Goal: Task Accomplishment & Management: Manage account settings

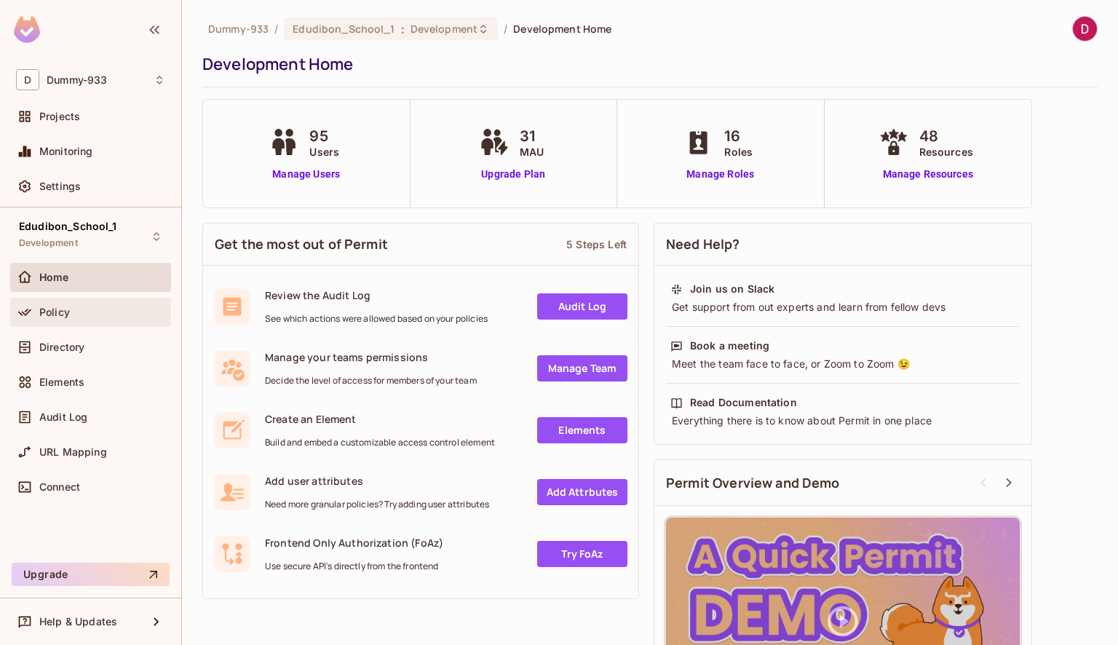
click at [60, 314] on span "Policy" at bounding box center [54, 312] width 31 height 12
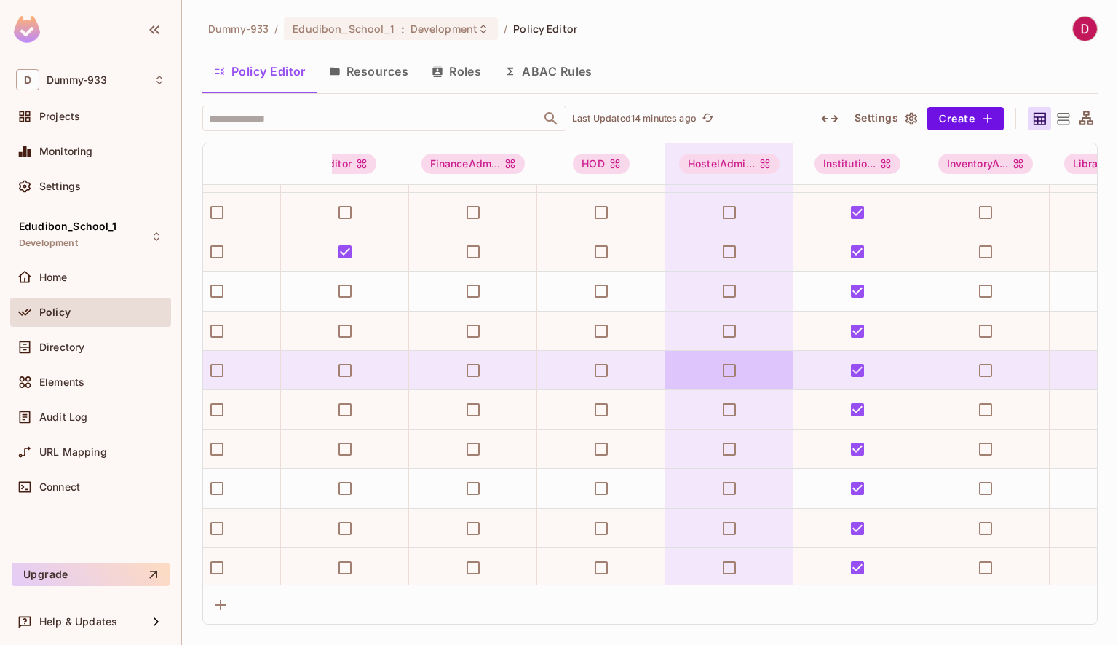
scroll to position [386, 0]
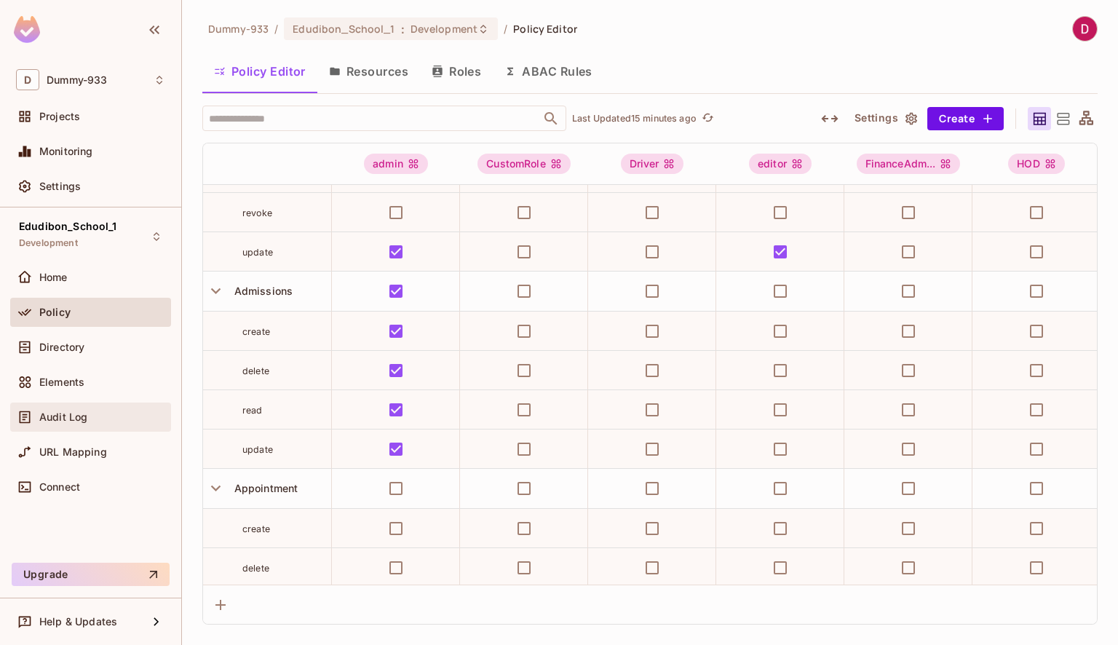
click at [70, 418] on span "Audit Log" at bounding box center [63, 417] width 48 height 12
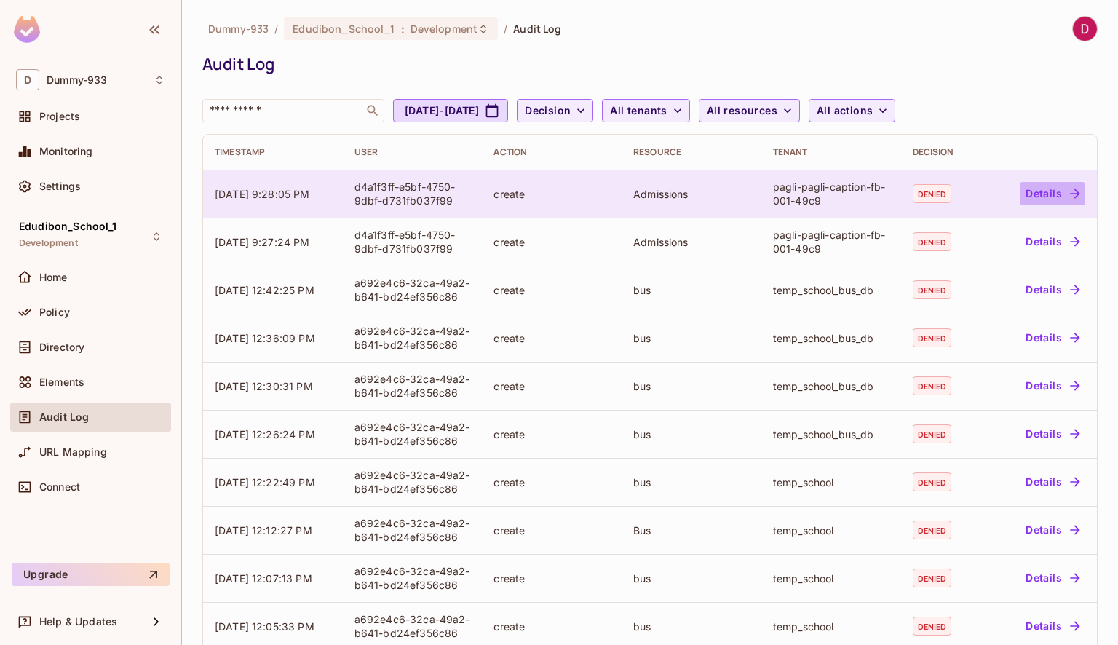
click at [1035, 196] on button "Details" at bounding box center [1051, 193] width 65 height 23
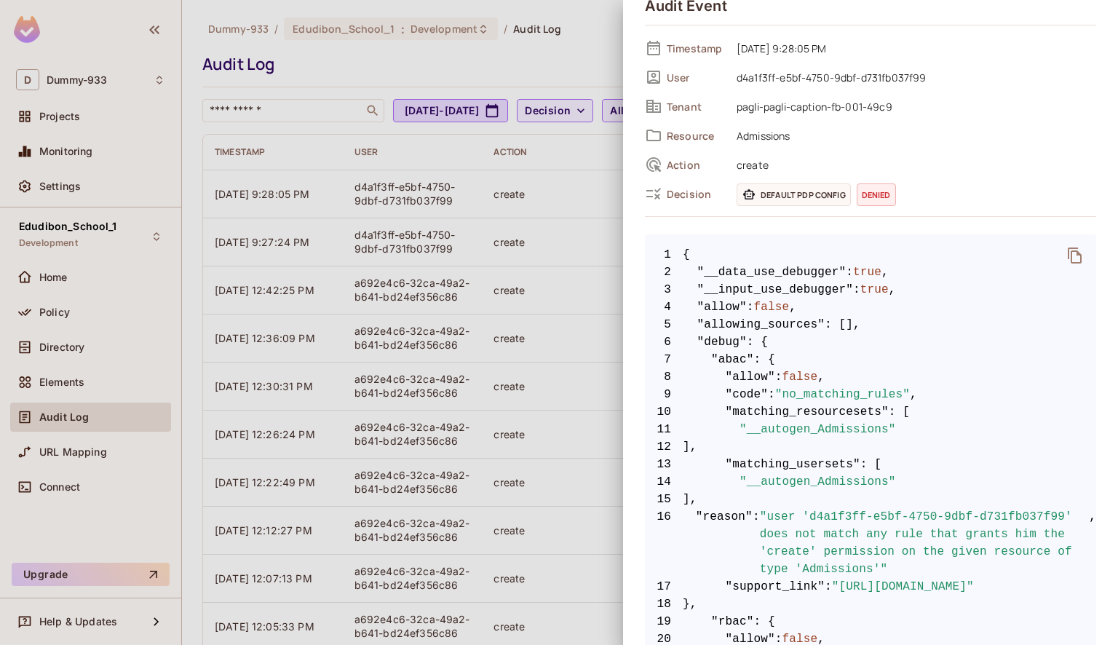
scroll to position [55, 0]
click at [781, 194] on span "Default PDP config" at bounding box center [793, 194] width 114 height 23
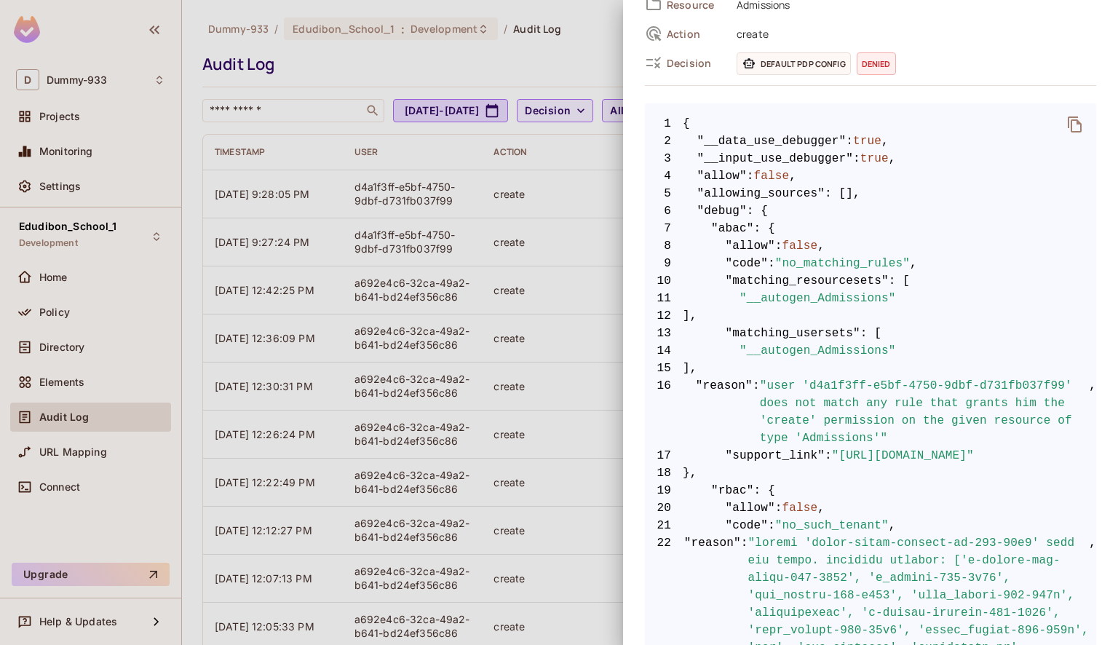
scroll to position [0, 0]
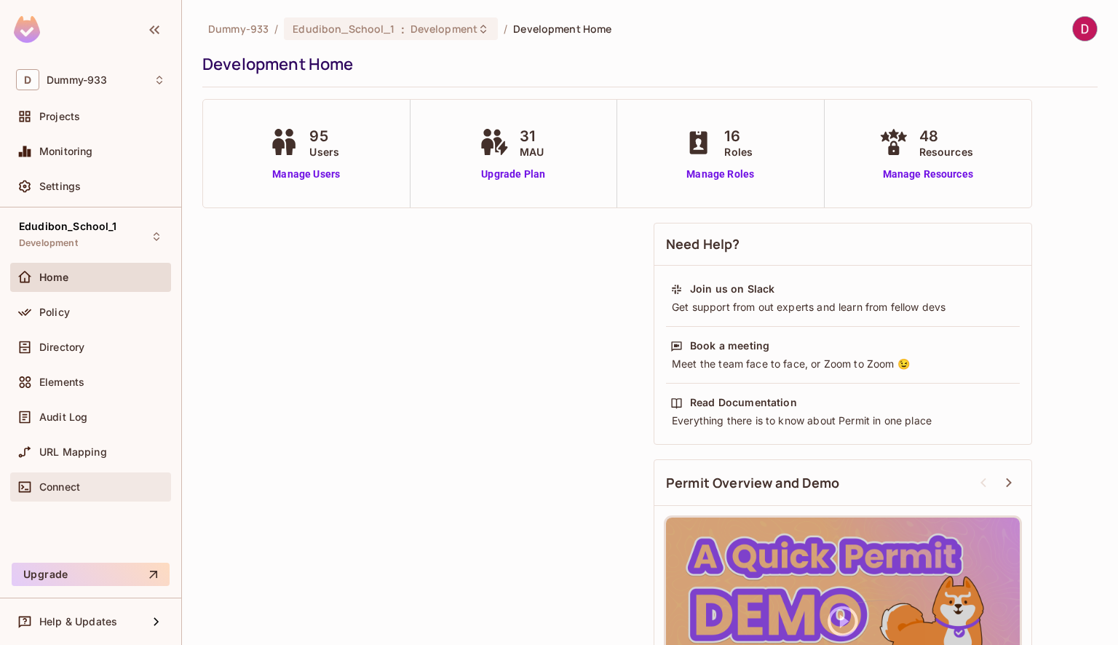
click at [72, 482] on span "Connect" at bounding box center [59, 487] width 41 height 12
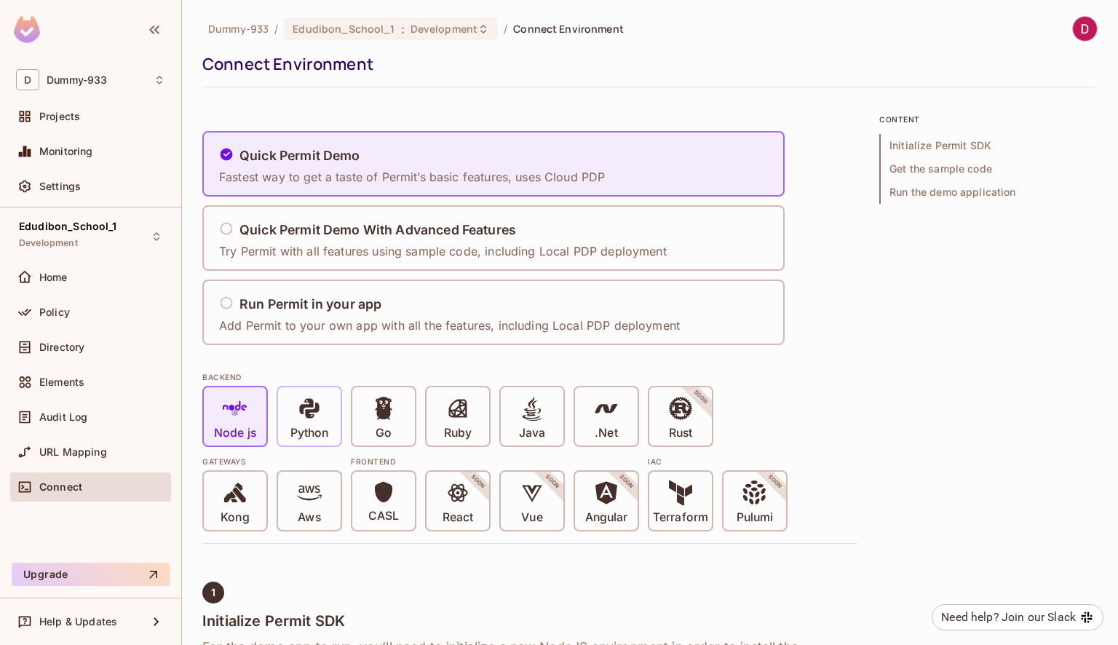
click at [304, 421] on span at bounding box center [309, 411] width 25 height 30
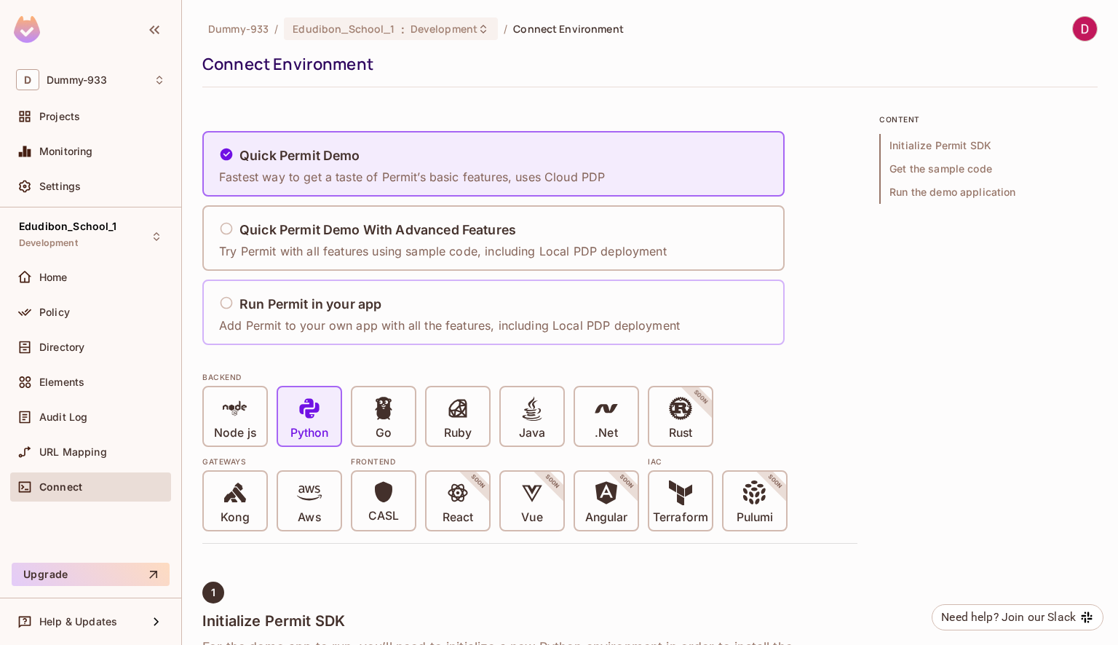
click at [298, 319] on p "Add Permit to your own app with all the features, including Local PDP deployment" at bounding box center [449, 325] width 461 height 16
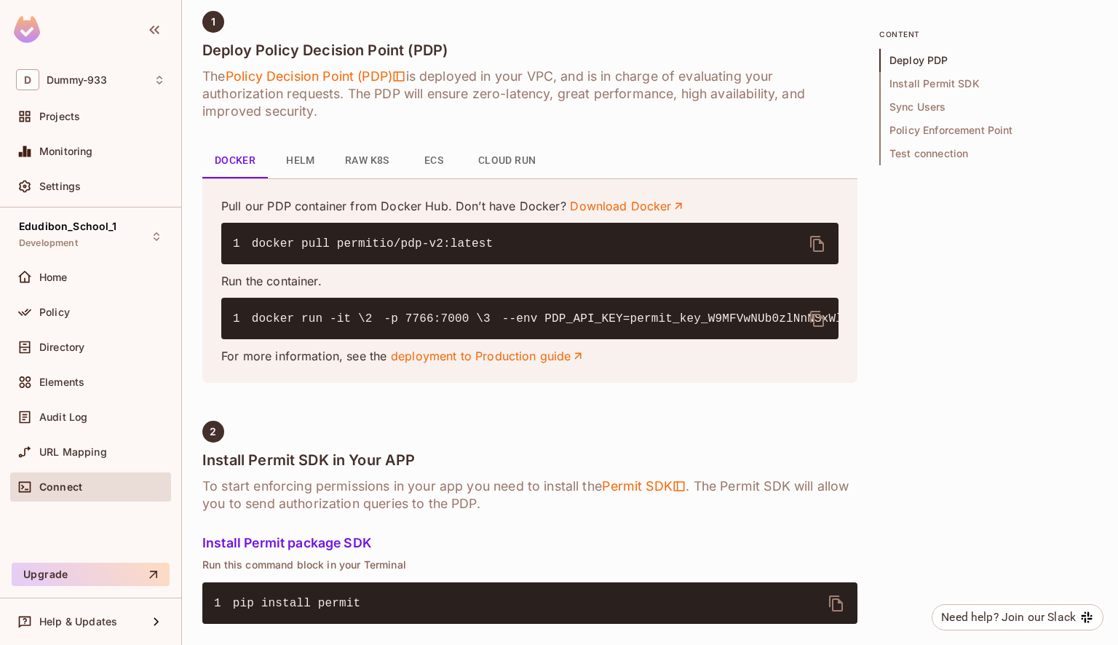
scroll to position [573, 0]
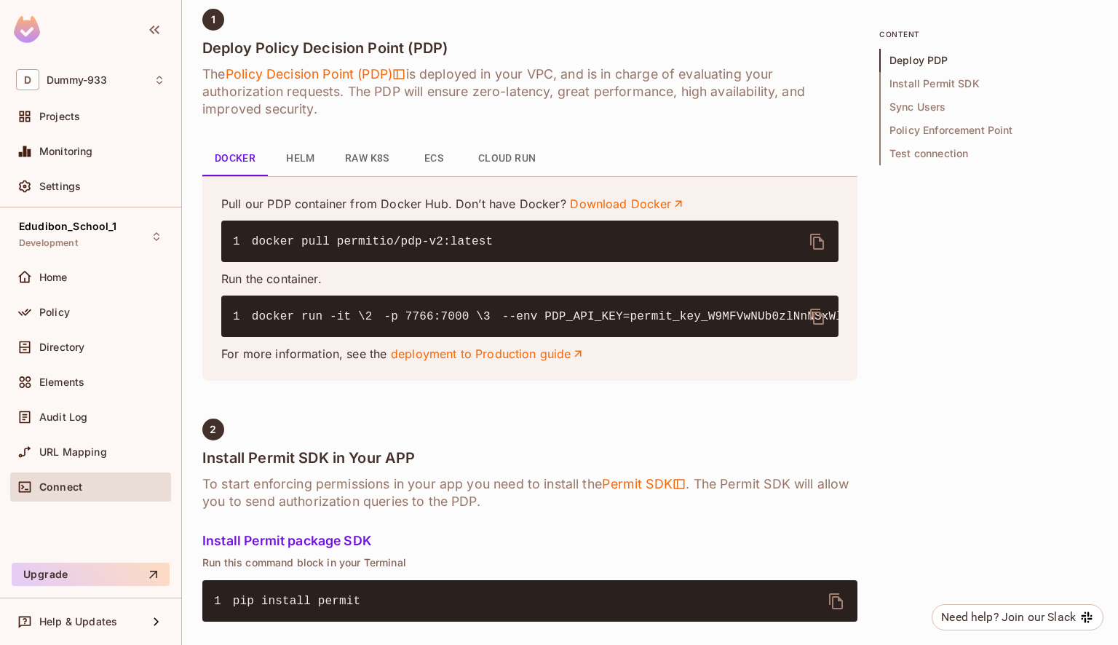
click at [820, 240] on icon "delete" at bounding box center [817, 242] width 14 height 16
drag, startPoint x: 341, startPoint y: 317, endPoint x: 250, endPoint y: 316, distance: 91.7
click at [250, 316] on code "1 docker run -it \ 2 -p 7766:7000 \ 3 --env PDP_API_KEY=permit_key_W9MFVwNUb0zl…" at bounding box center [957, 316] width 1449 height 13
copy span "docker run -it"
drag, startPoint x: 341, startPoint y: 329, endPoint x: 259, endPoint y: 333, distance: 81.6
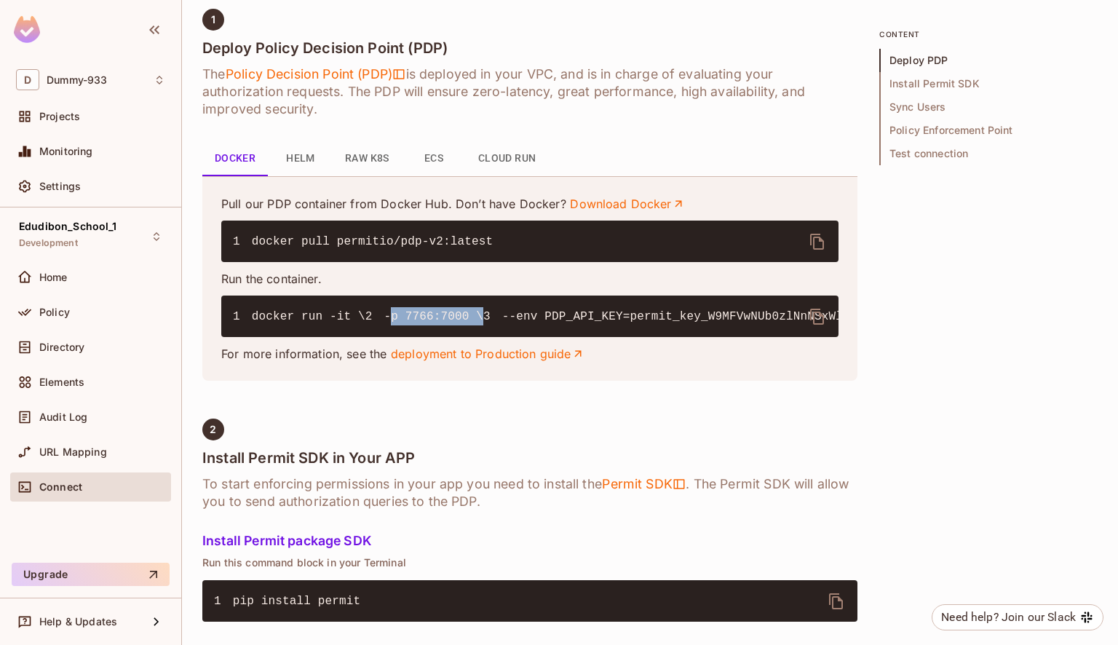
click at [259, 323] on code "1 docker run -it \ 2 -p 7766:7000 \ 3 --env PDP_API_KEY=permit_key_W9MFVwNUb0zl…" at bounding box center [957, 316] width 1449 height 13
copy code "-p 7766:7000"
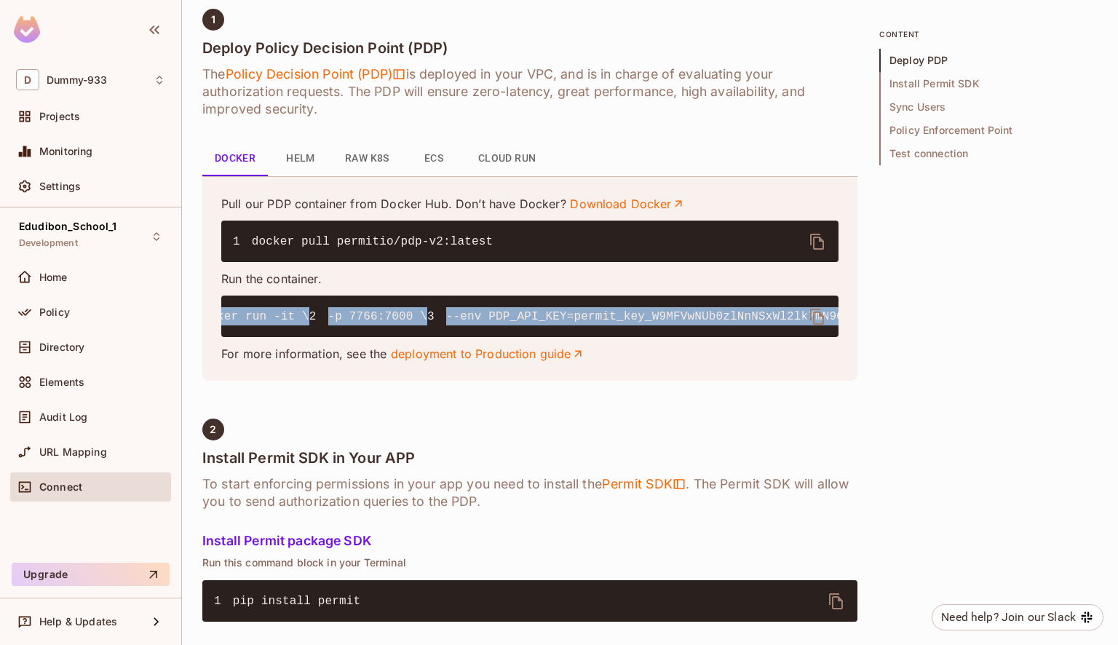
scroll to position [0, 0]
drag, startPoint x: 812, startPoint y: 351, endPoint x: 266, endPoint y: 352, distance: 545.7
click at [266, 323] on code "1 docker run -it \ 2 -p 7766:7000 \ 3 --env PDP_API_KEY=permit_key_W9MFVwNUb0zl…" at bounding box center [957, 316] width 1449 height 13
copy code "--env PDP_API_KEY=permit_key_W9MFVwNUb0zlNnNSxWl2lk7mN9CSD4VL9ZsjZnyP3GzViafEYN…"
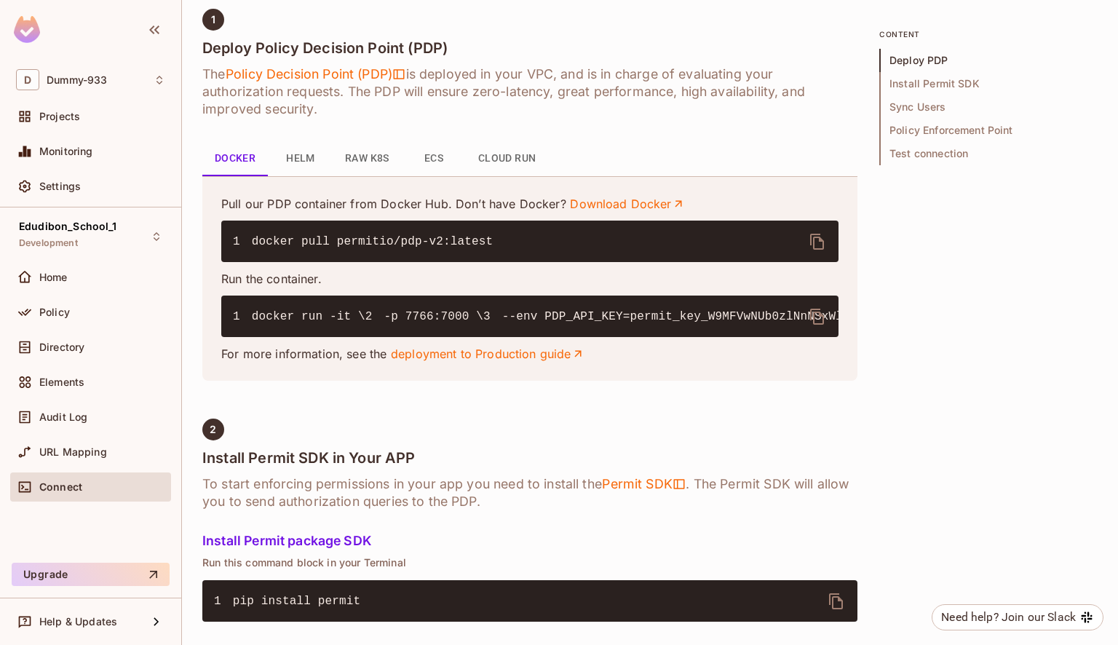
drag, startPoint x: 391, startPoint y: 365, endPoint x: 263, endPoint y: 371, distance: 127.5
click at [263, 323] on code "1 docker run -it \ 2 -p 7766:7000 \ 3 --env PDP_API_KEY=permit_key_W9MFVwNUb0zl…" at bounding box center [957, 316] width 1449 height 13
copy code "--env PDP_DEBUG=True"
drag, startPoint x: 405, startPoint y: 381, endPoint x: 260, endPoint y: 384, distance: 144.8
click at [260, 323] on code "1 docker run -it \ 2 -p 7766:7000 \ 3 --env PDP_API_KEY=permit_key_W9MFVwNUb0zl…" at bounding box center [957, 316] width 1449 height 13
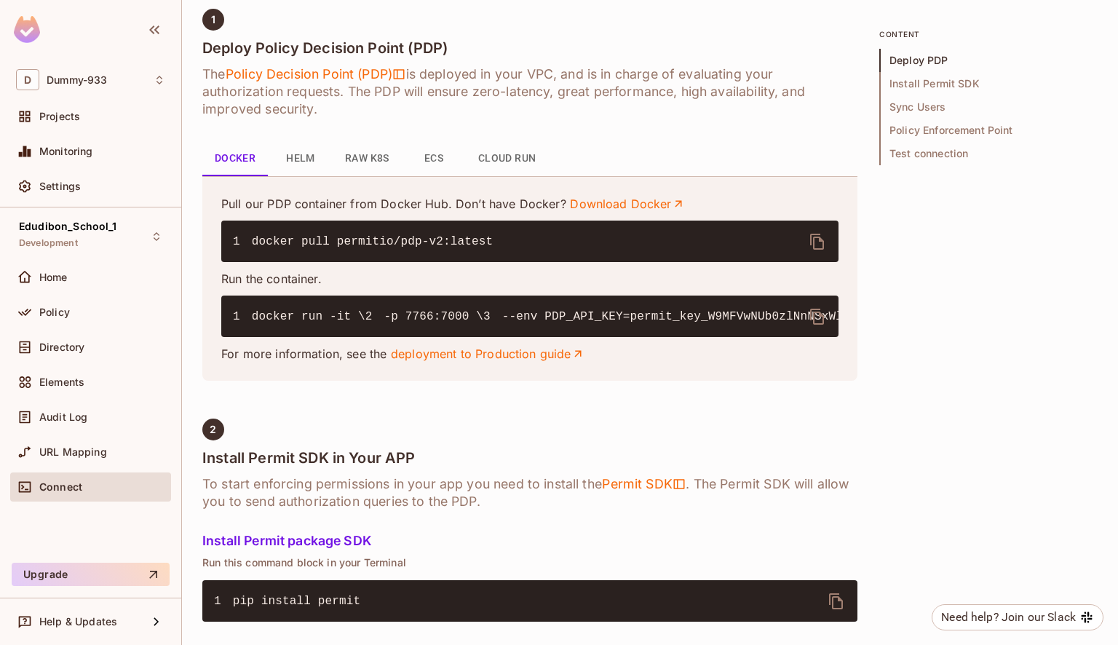
copy code "permitio/pdp-v2:latest"
click at [76, 349] on span "Directory" at bounding box center [61, 347] width 45 height 12
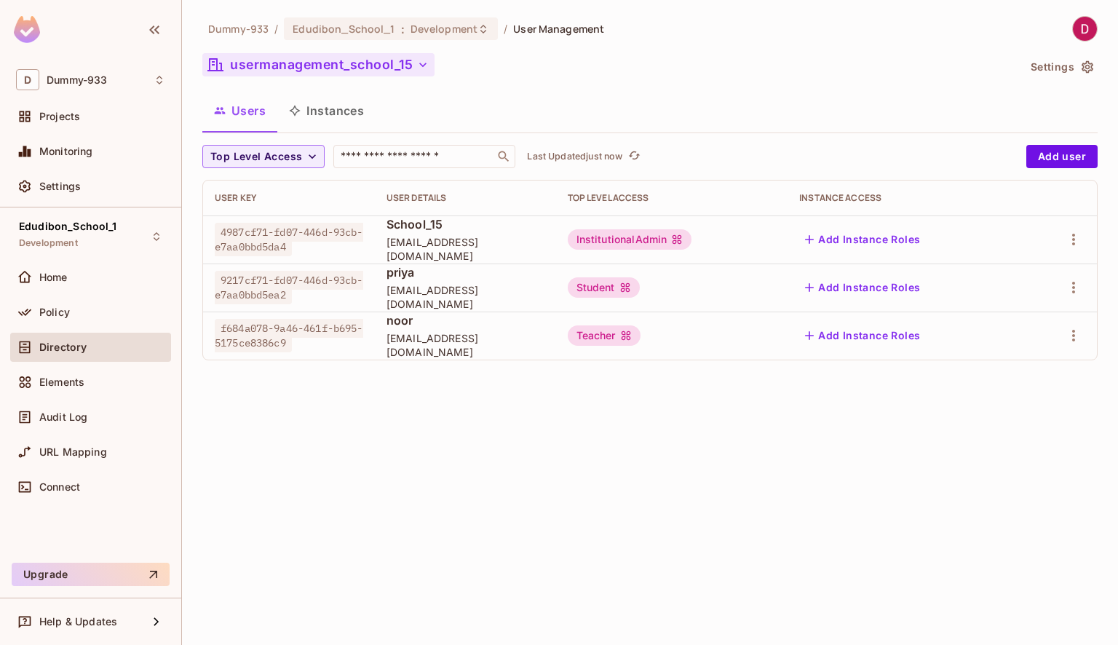
click at [413, 68] on button "usermanagement_school_15" at bounding box center [318, 64] width 232 height 23
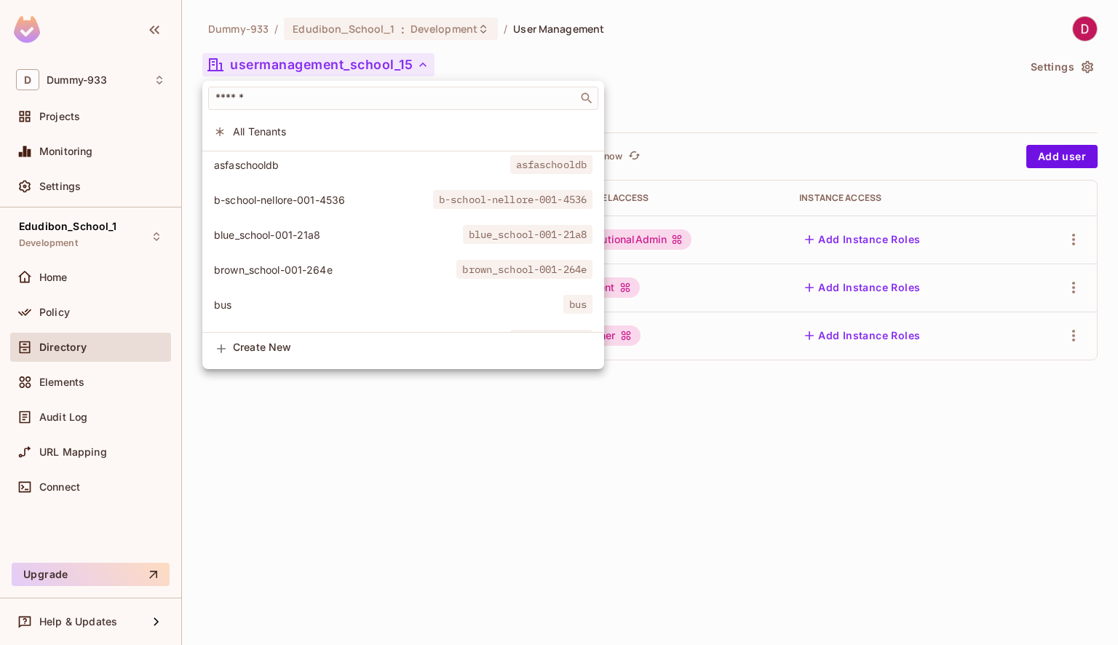
scroll to position [177, 0]
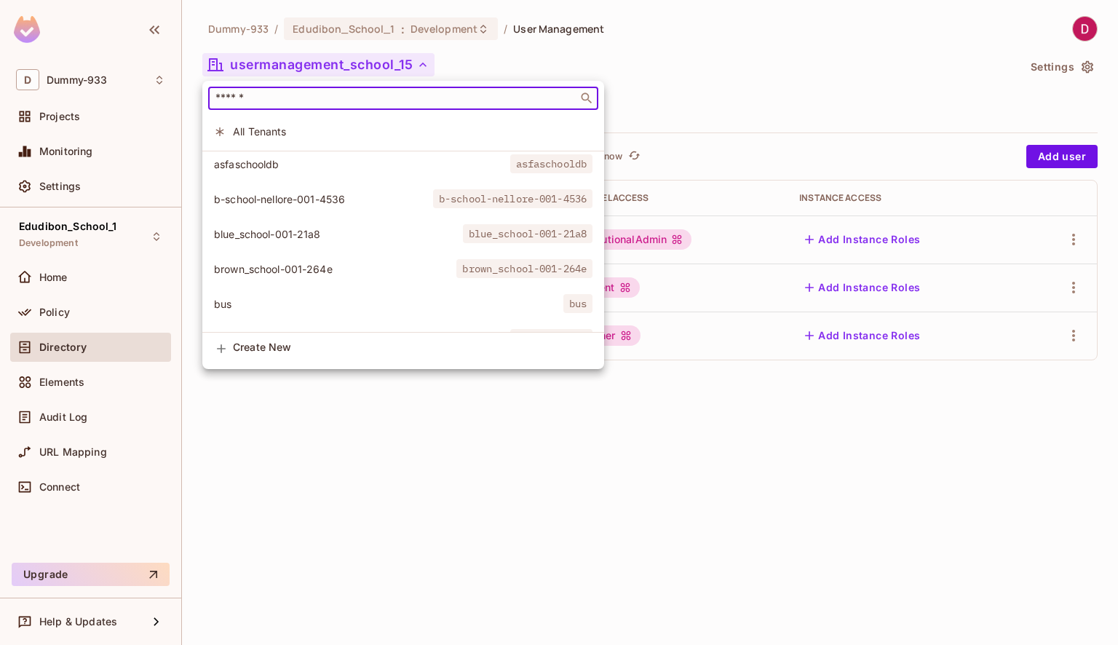
click at [351, 97] on input "text" at bounding box center [392, 98] width 361 height 15
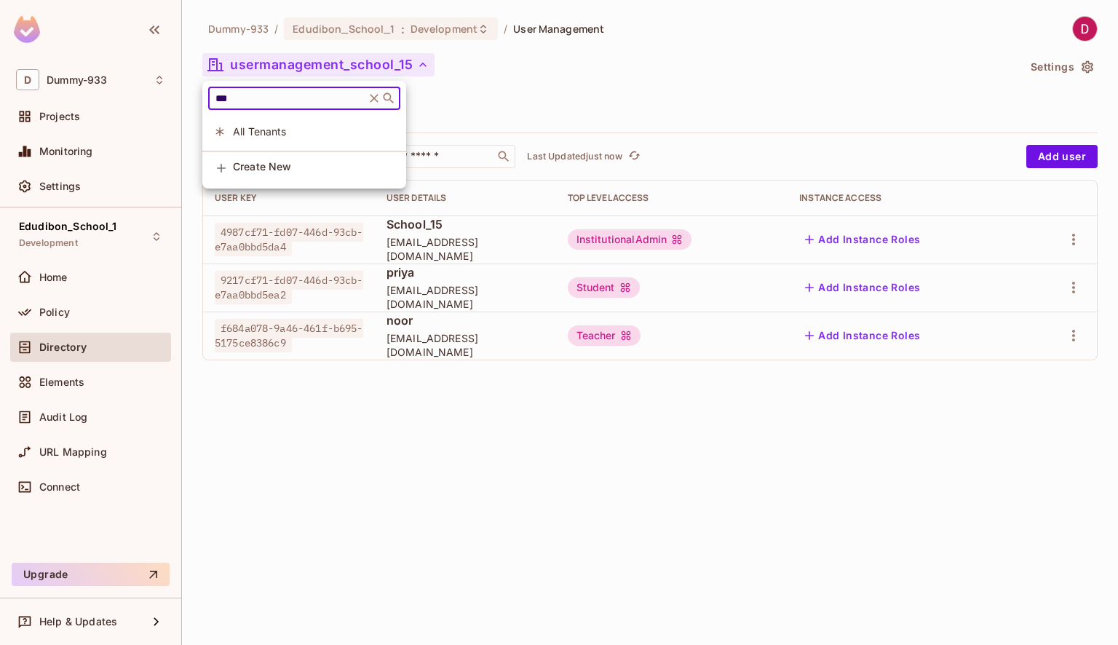
scroll to position [0, 0]
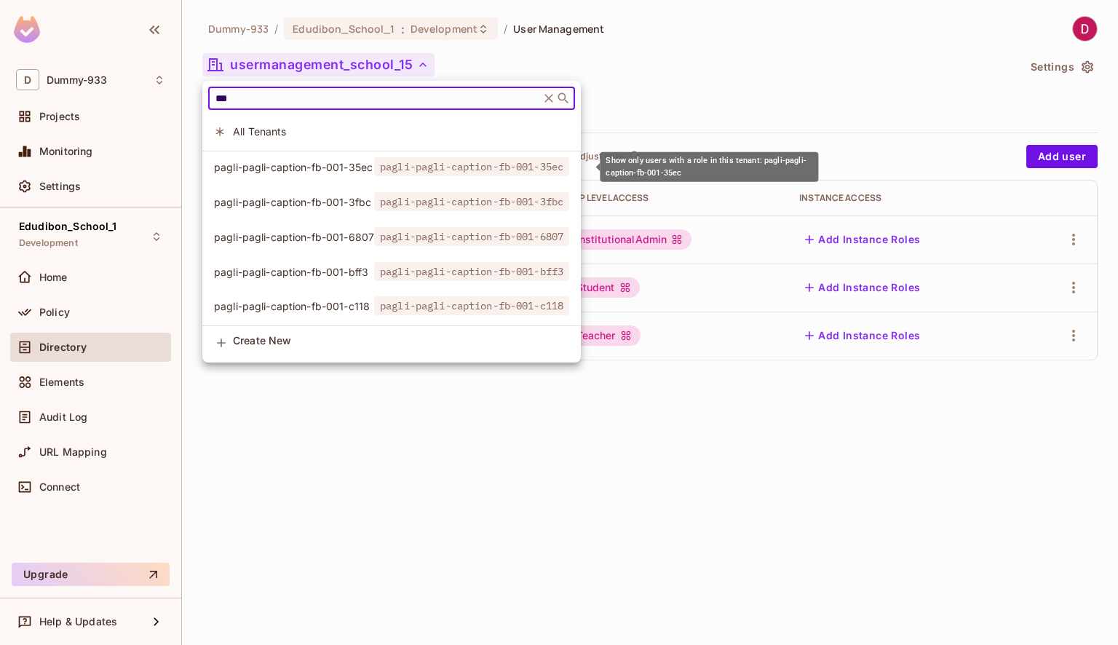
type input "***"
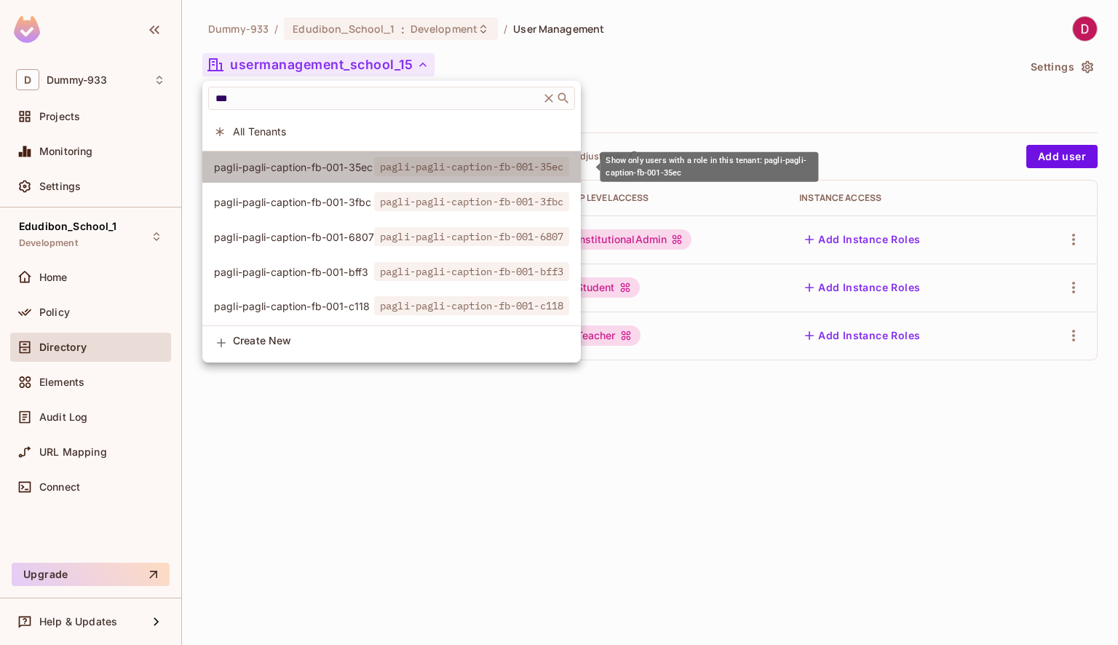
click at [329, 164] on span "pagli-pagli-caption-fb-001-35ec" at bounding box center [294, 167] width 160 height 14
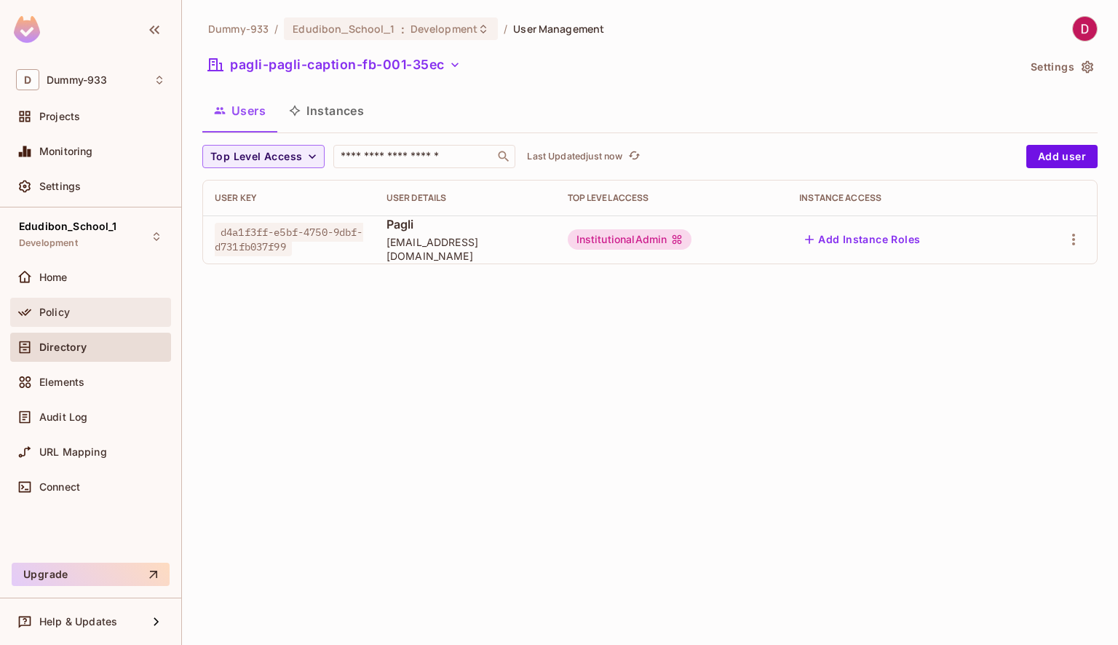
click at [65, 313] on span "Policy" at bounding box center [54, 312] width 31 height 12
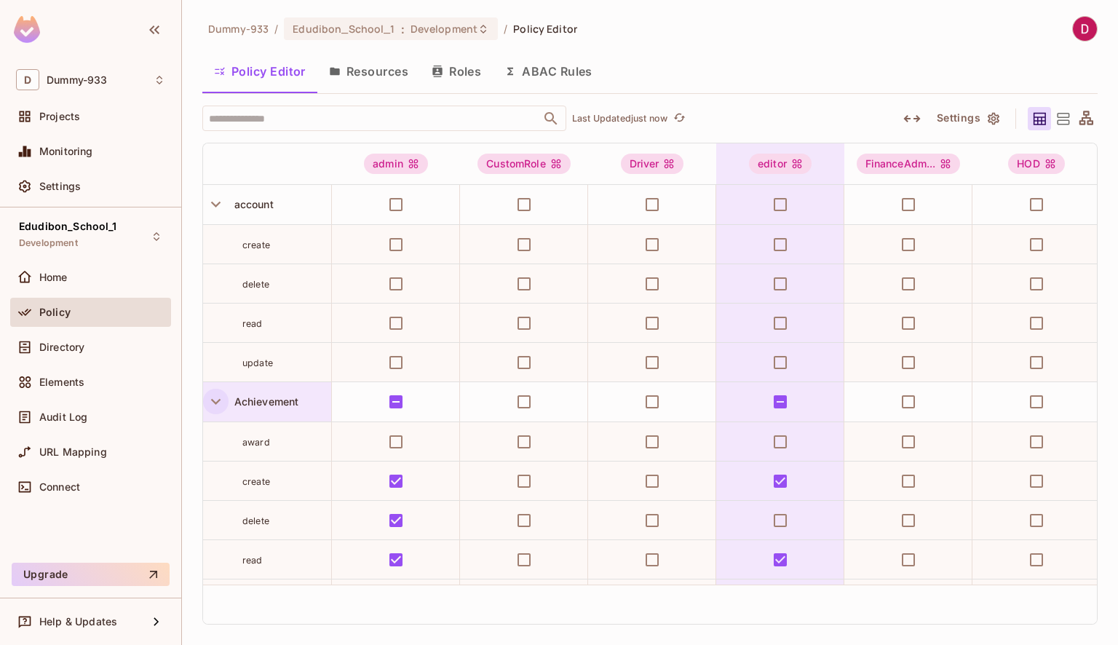
click at [211, 391] on icon "button" at bounding box center [216, 401] width 20 height 20
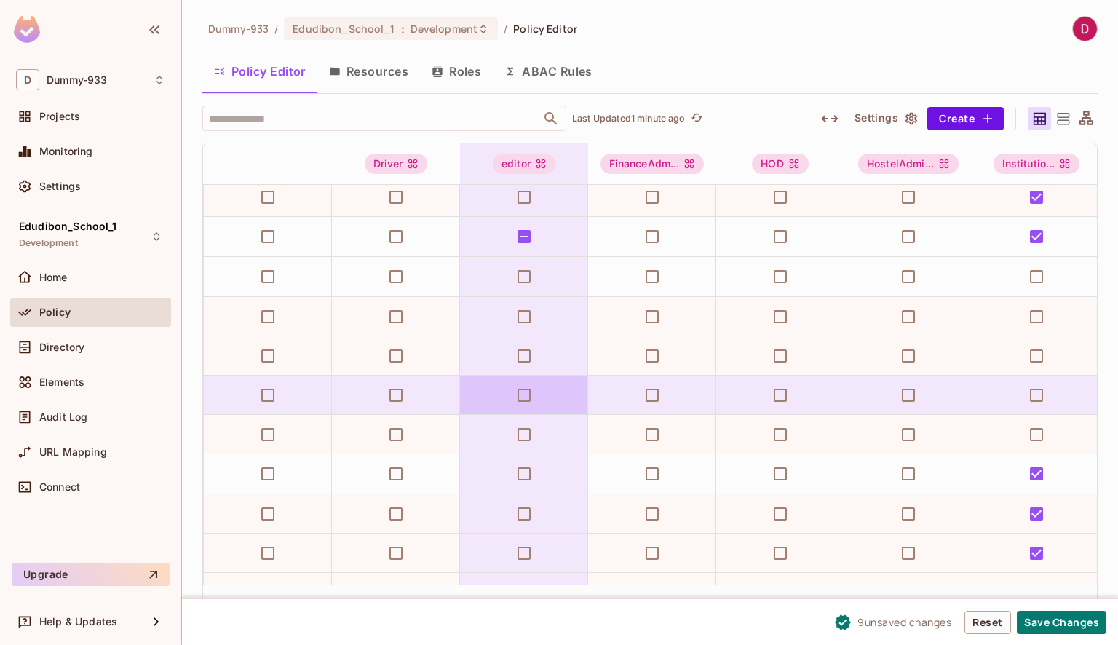
scroll to position [165, 0]
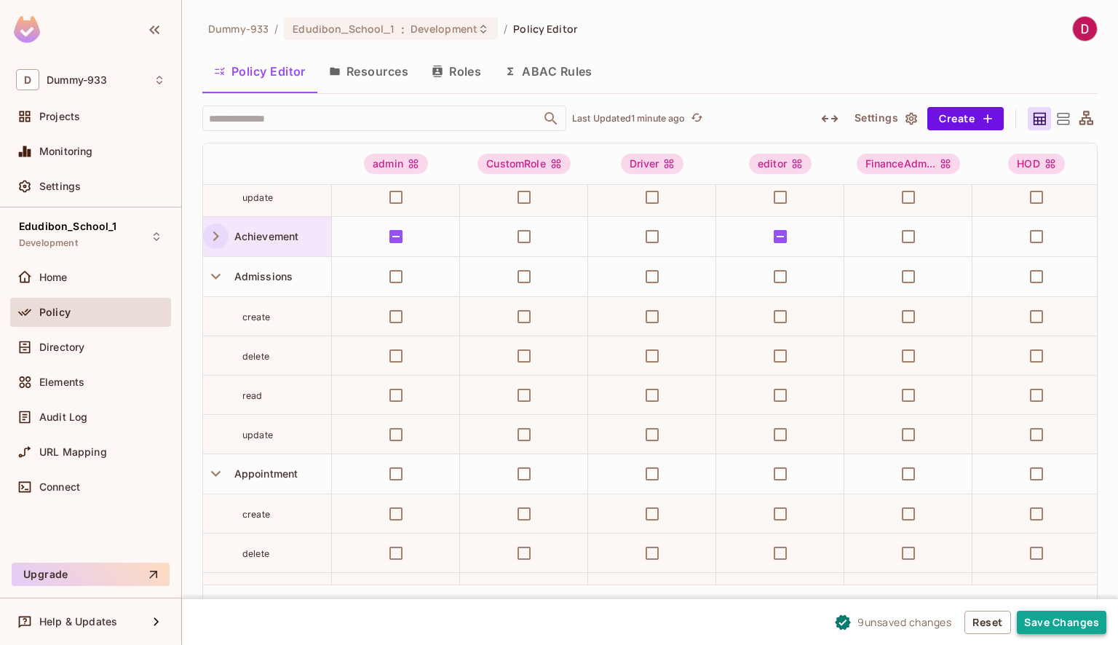
click at [1057, 621] on button "Save Changes" at bounding box center [1060, 621] width 89 height 23
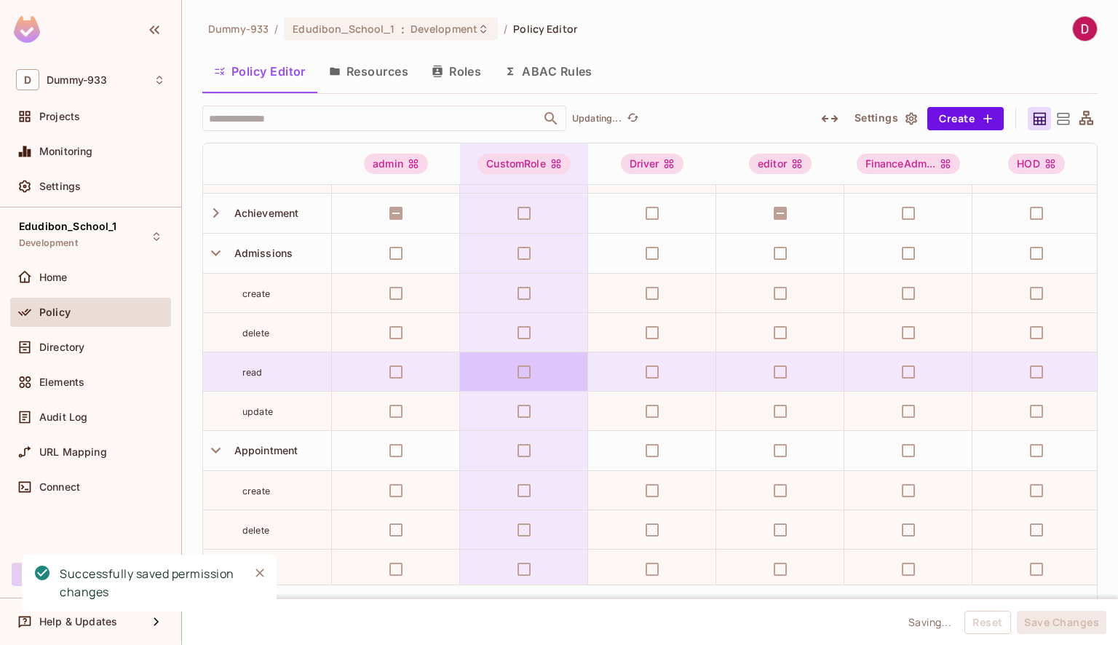
scroll to position [288, 0]
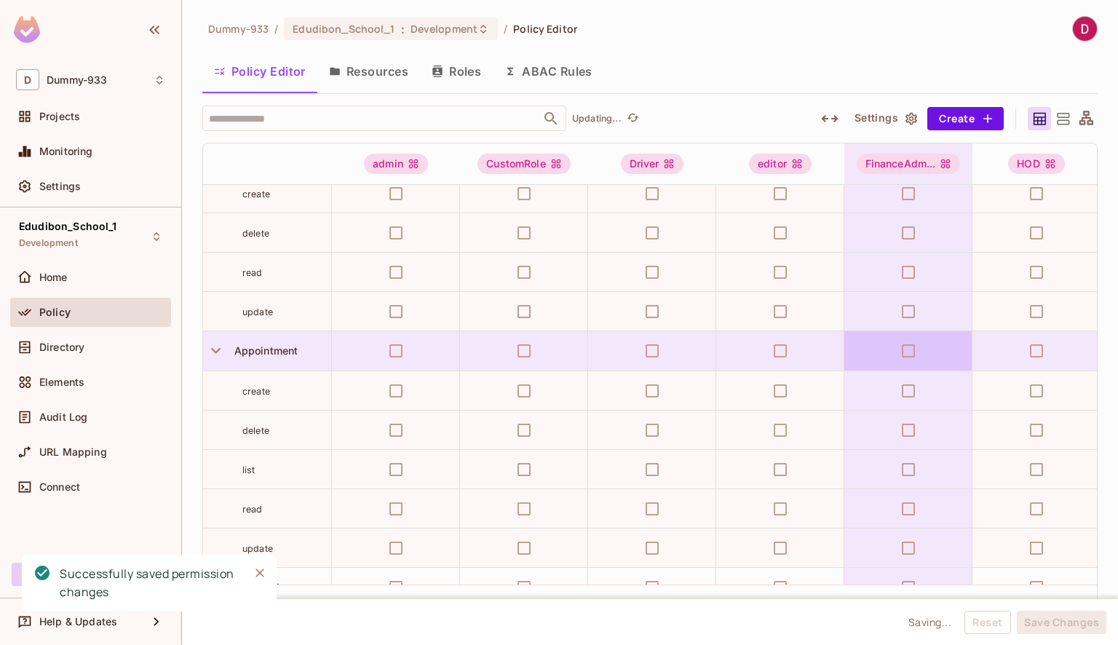
click at [1089, 30] on img at bounding box center [1085, 29] width 24 height 24
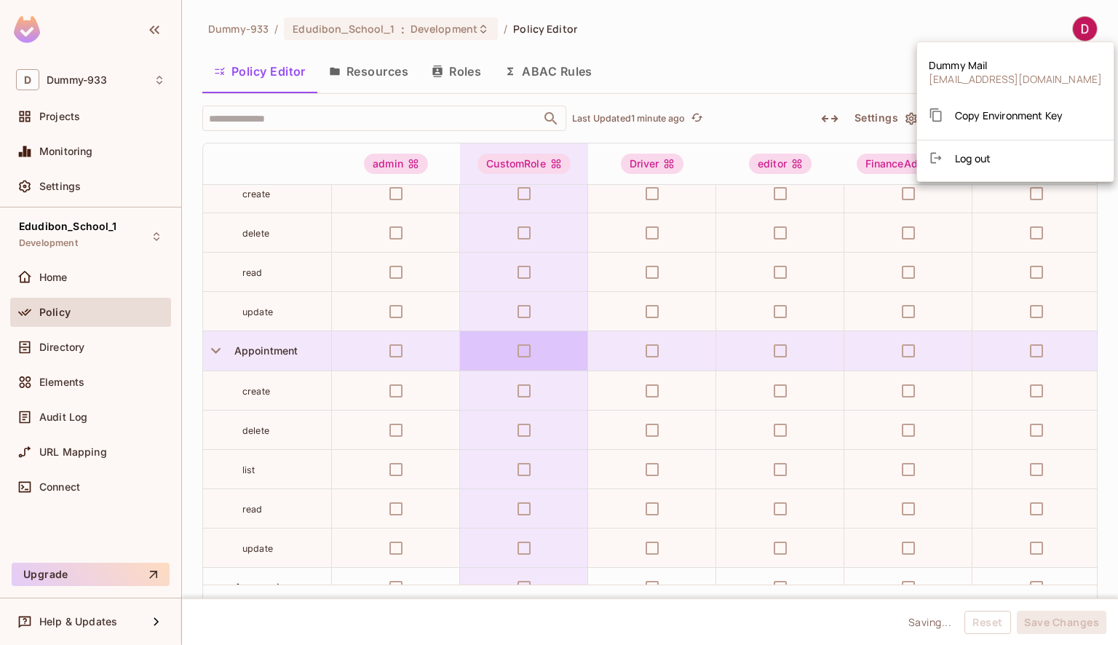
scroll to position [343, 0]
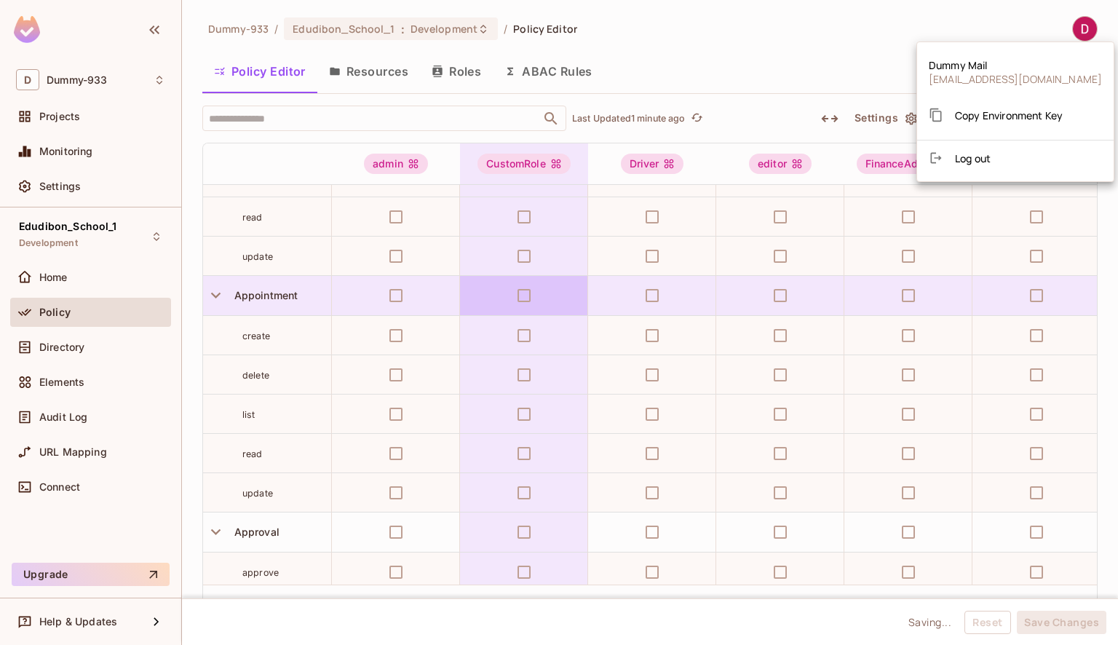
click at [829, 48] on div at bounding box center [559, 322] width 1118 height 645
click at [1042, 20] on div at bounding box center [559, 322] width 1118 height 645
click at [812, 22] on div at bounding box center [559, 322] width 1118 height 645
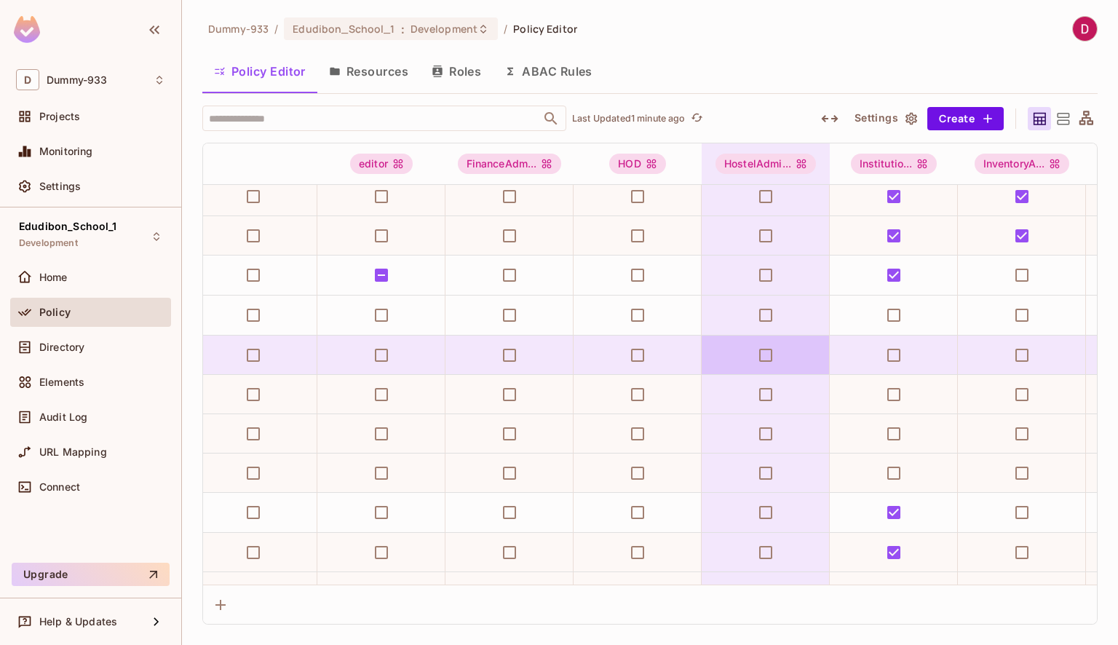
scroll to position [127, 509]
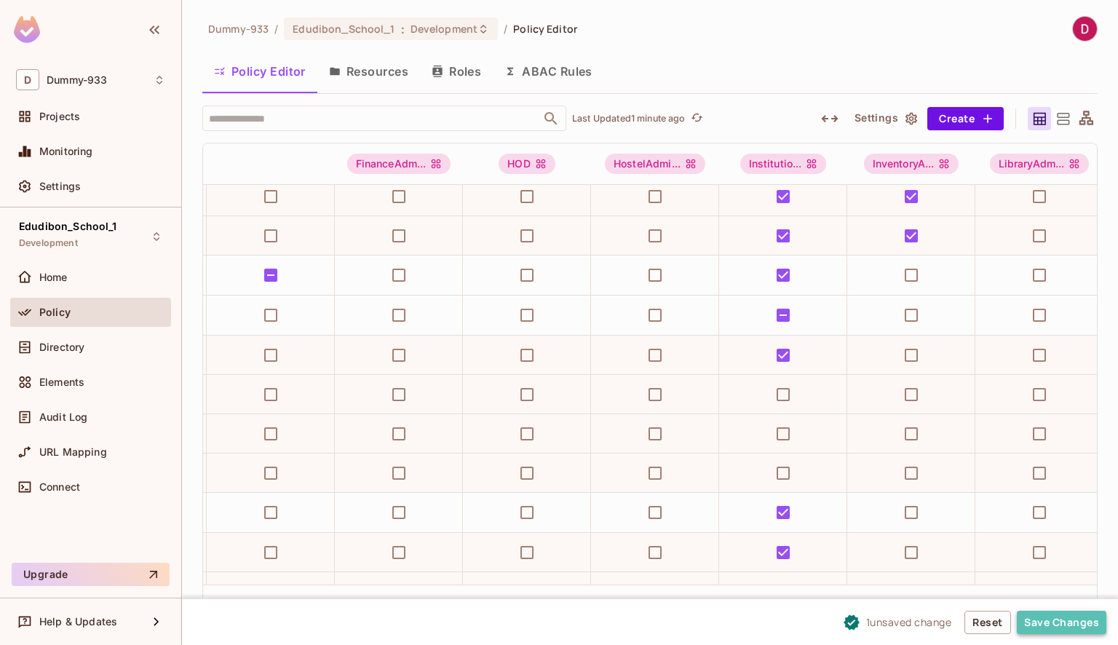
click at [1048, 618] on button "Save Changes" at bounding box center [1060, 621] width 89 height 23
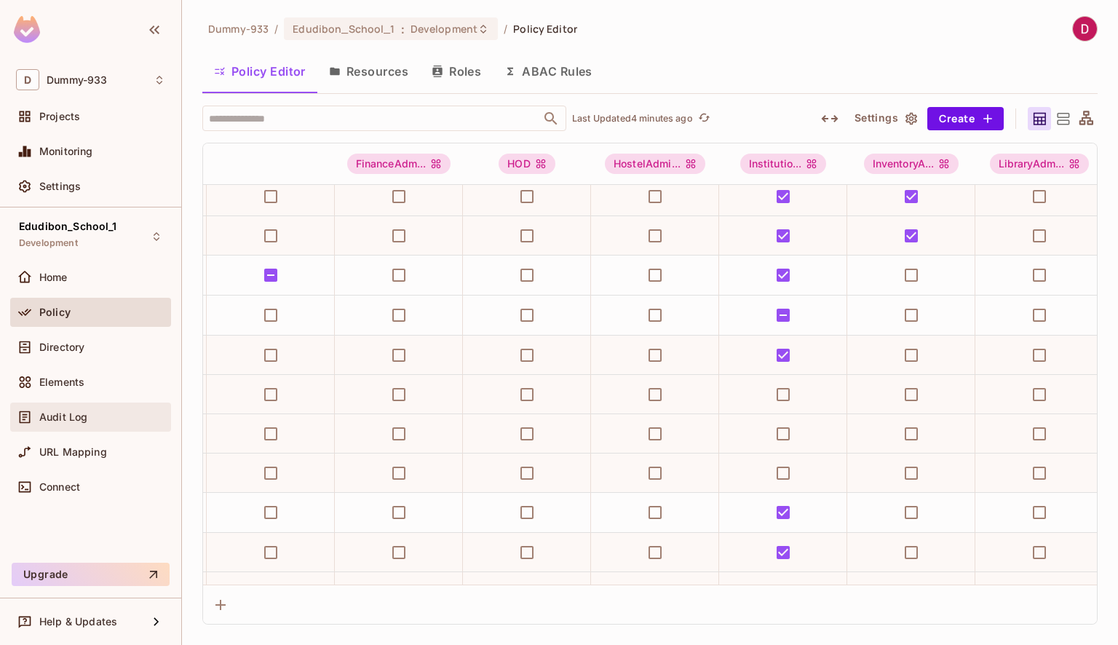
scroll to position [0, 413]
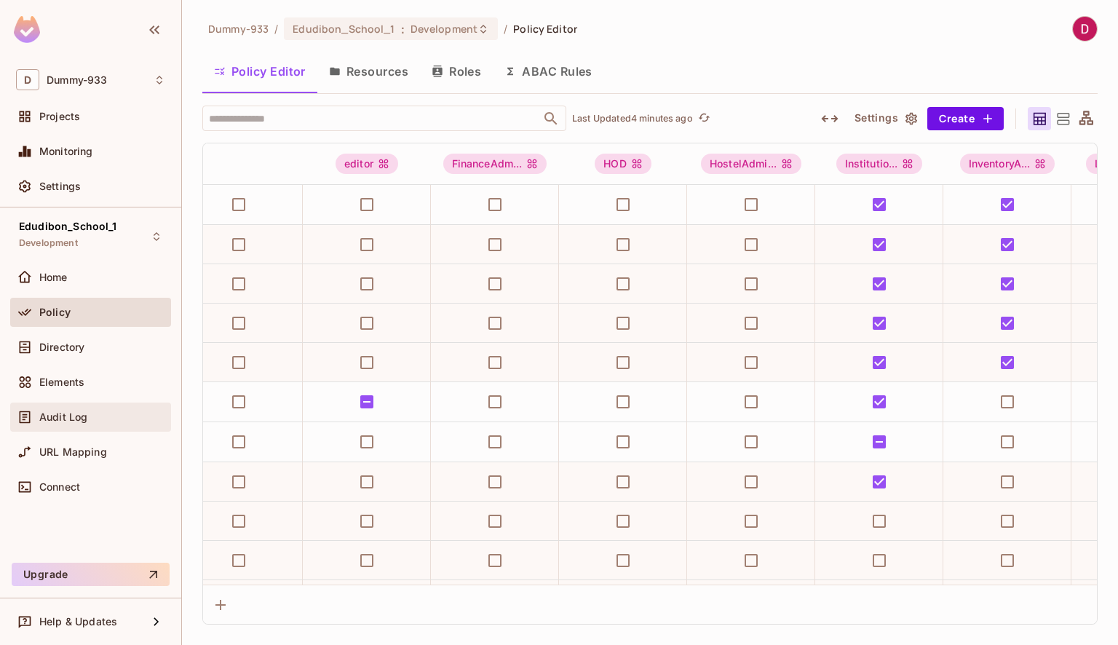
click at [76, 418] on span "Audit Log" at bounding box center [63, 417] width 48 height 12
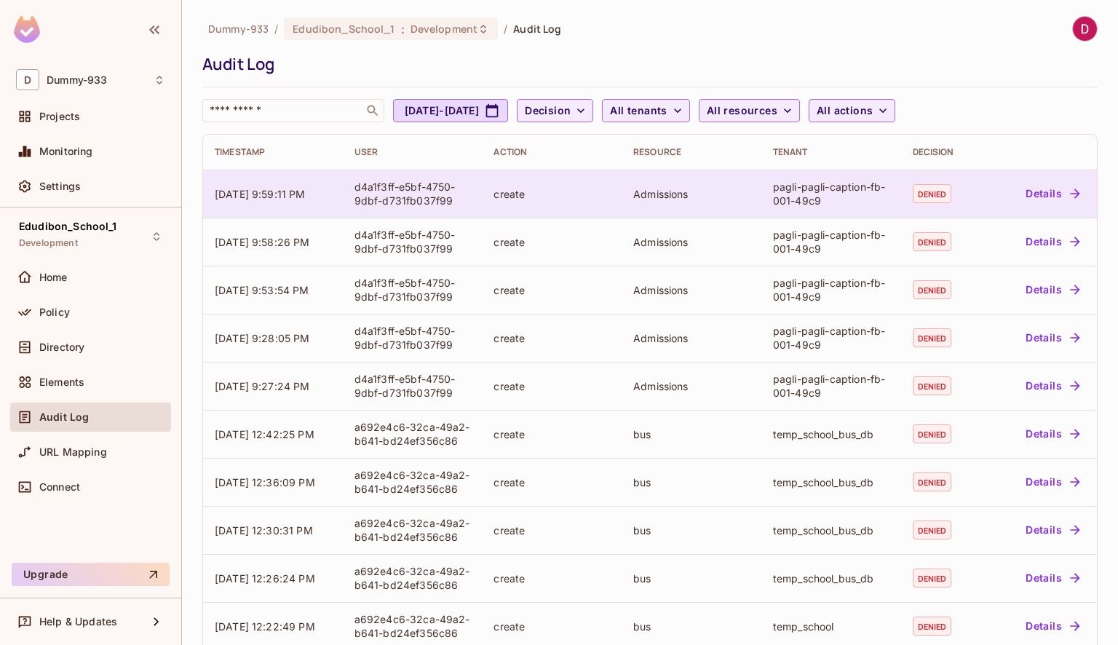
click at [1032, 191] on button "Details" at bounding box center [1051, 193] width 65 height 23
